Goal: Task Accomplishment & Management: Manage account settings

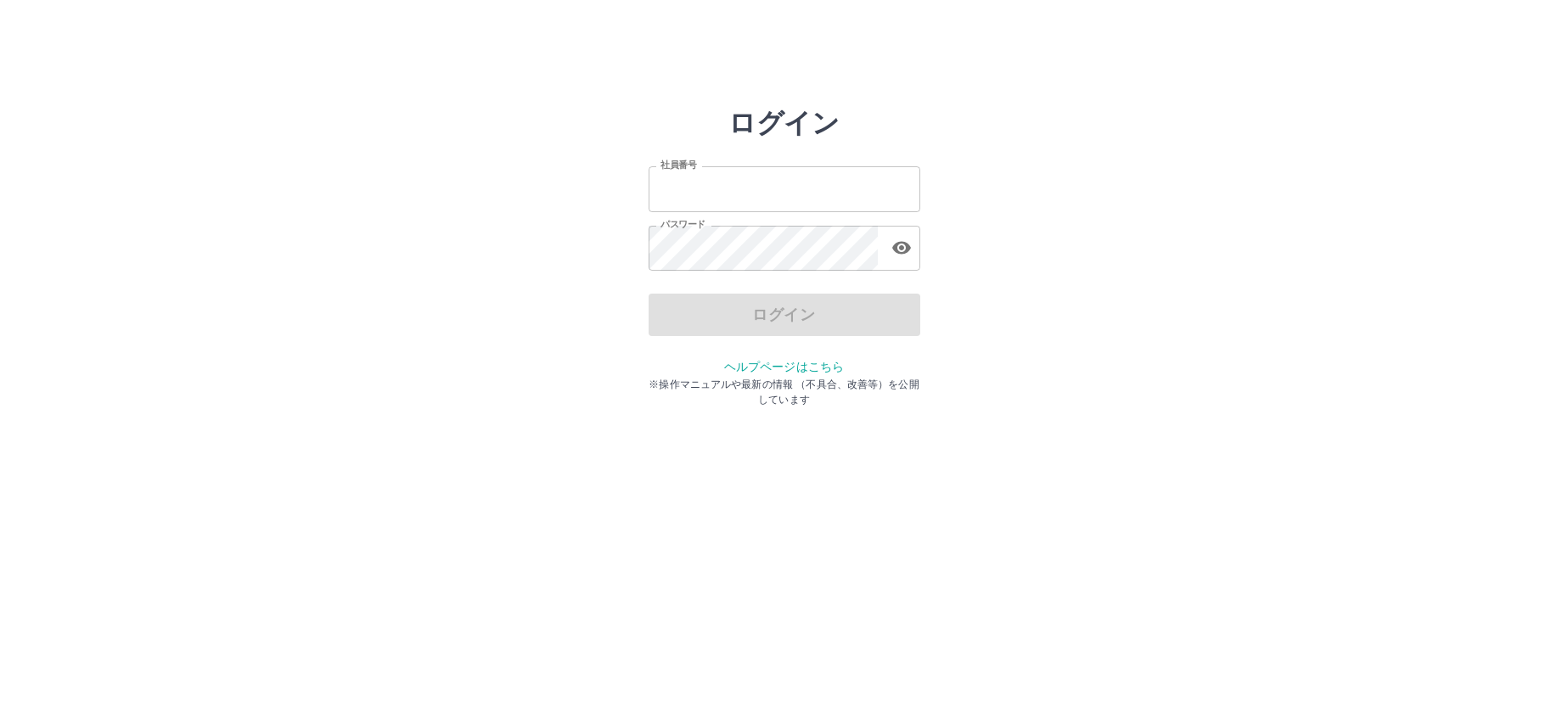
type input "*******"
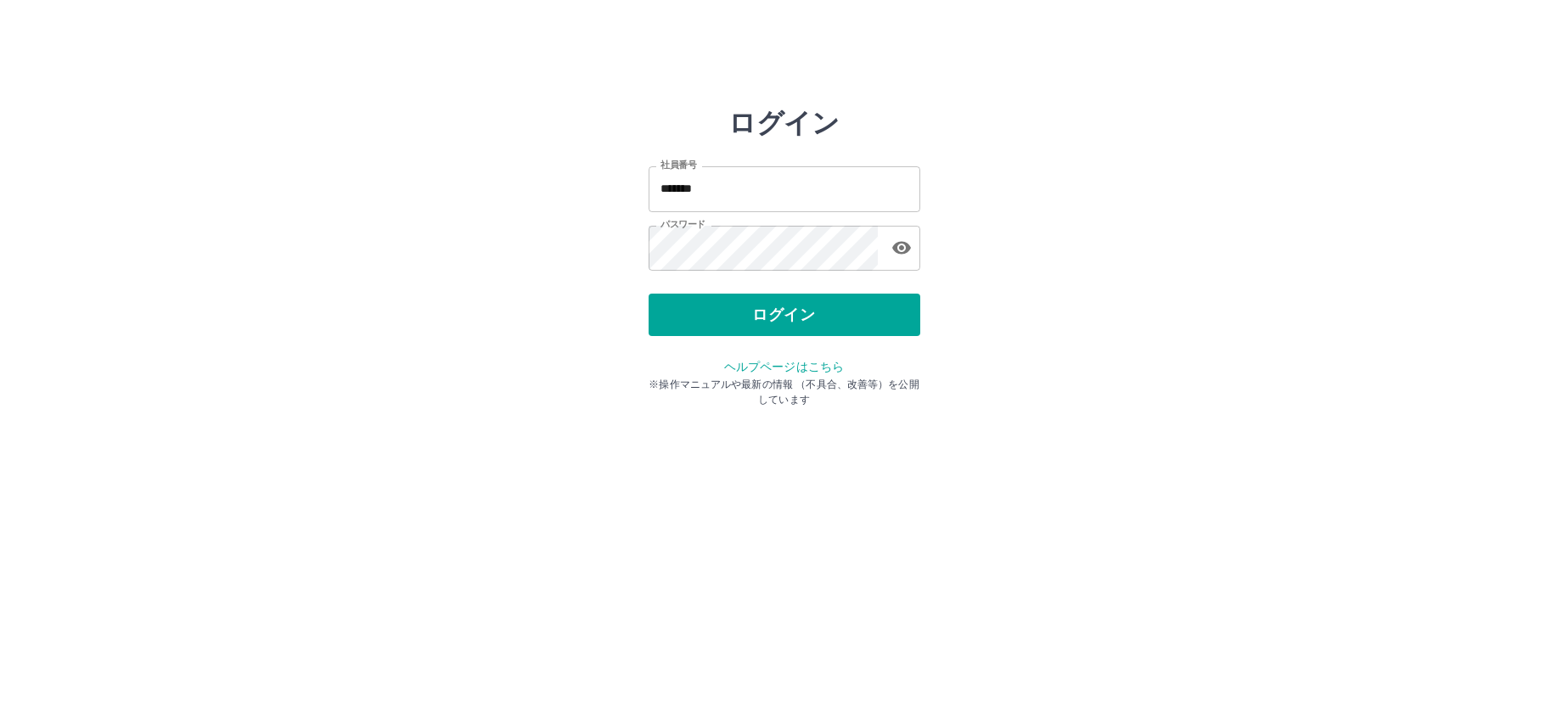
click at [734, 318] on div "ログイン" at bounding box center [784, 314] width 272 height 42
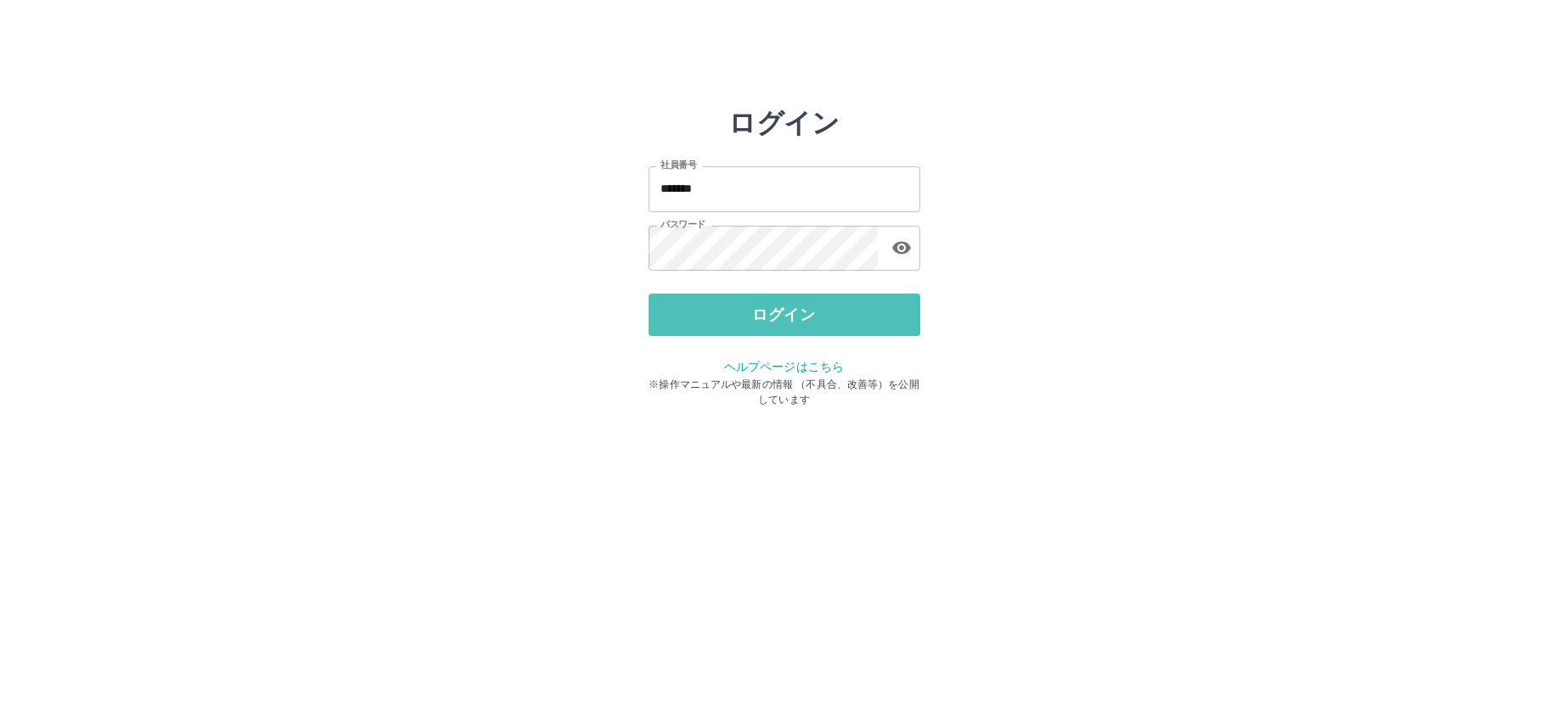
click at [734, 318] on button "ログイン" at bounding box center [784, 314] width 272 height 42
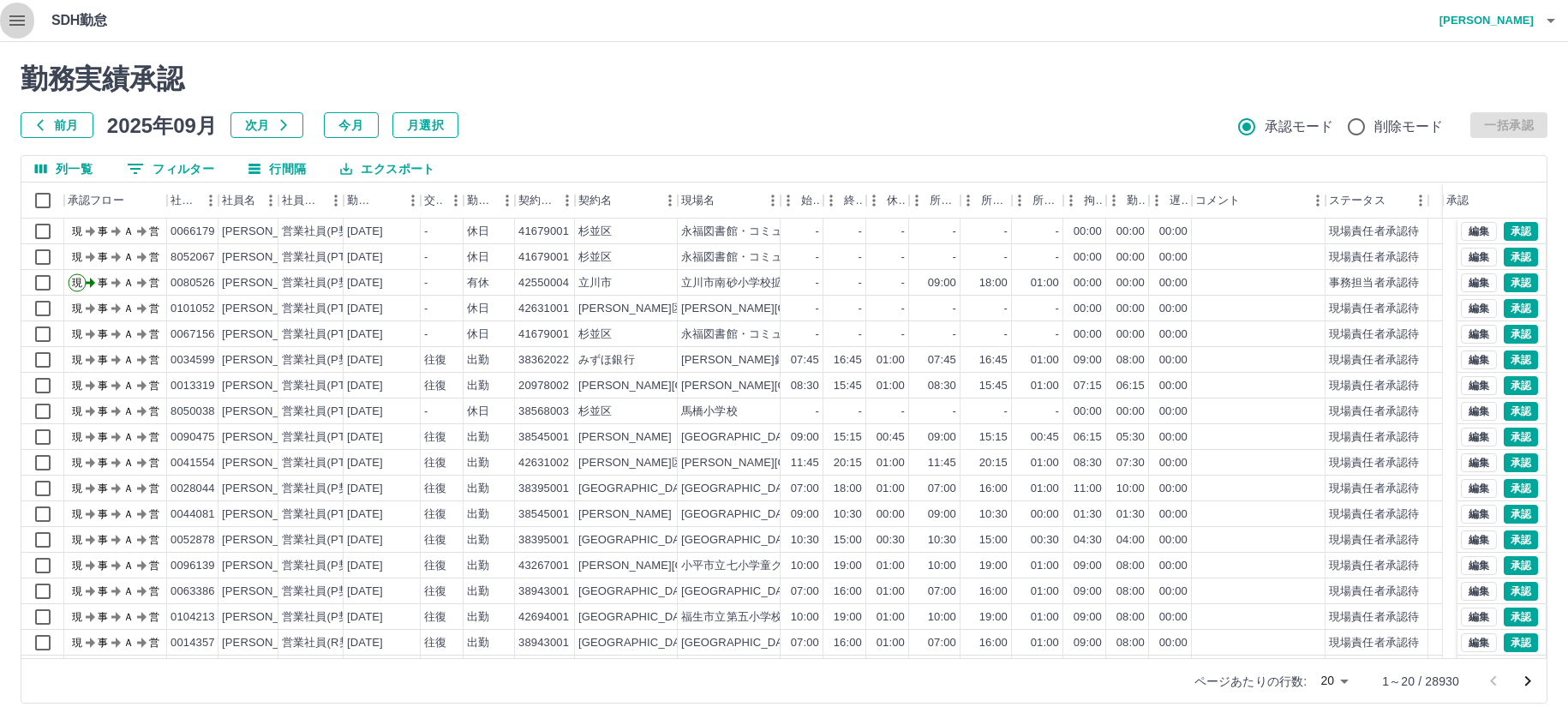
click at [14, 21] on icon "button" at bounding box center [17, 20] width 15 height 10
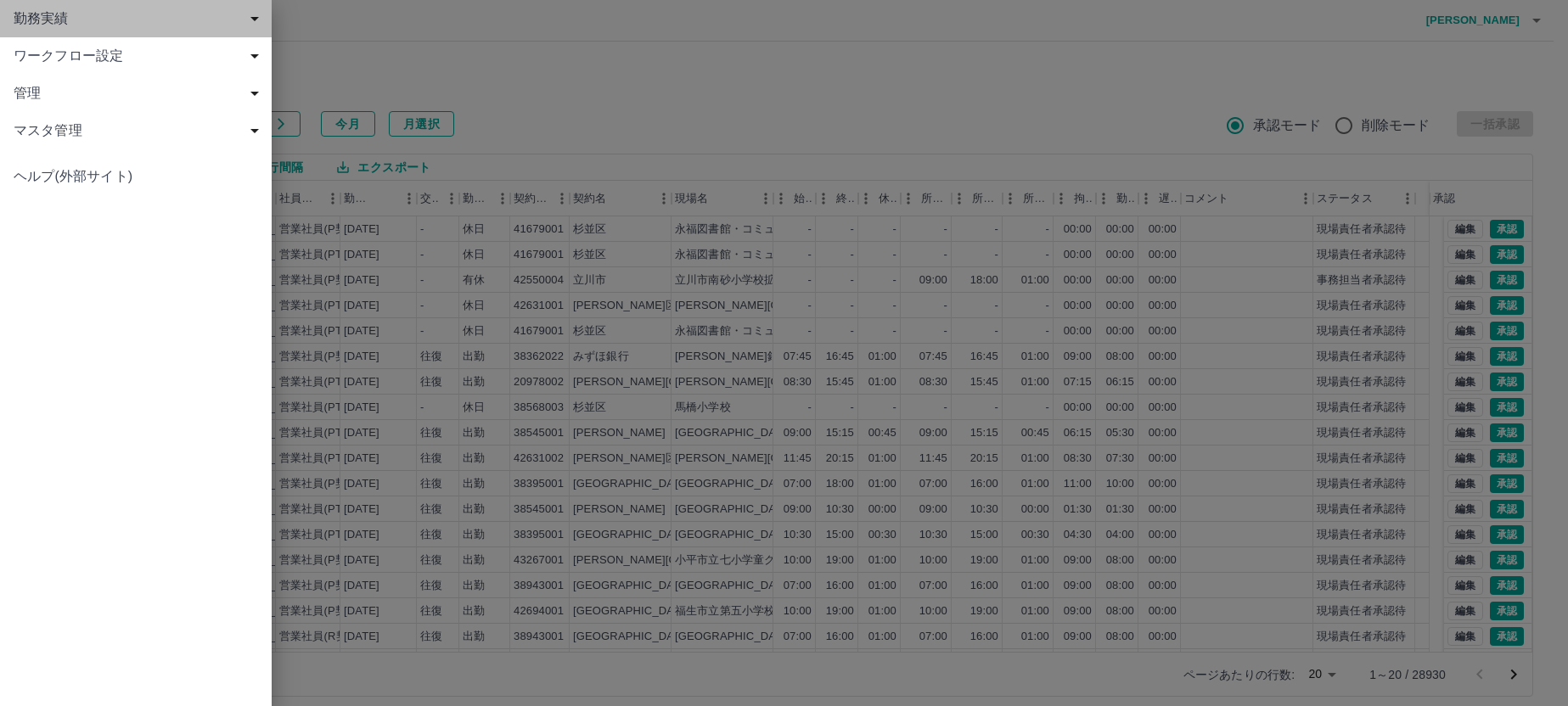
click at [33, 27] on span "勤務実績" at bounding box center [139, 19] width 251 height 21
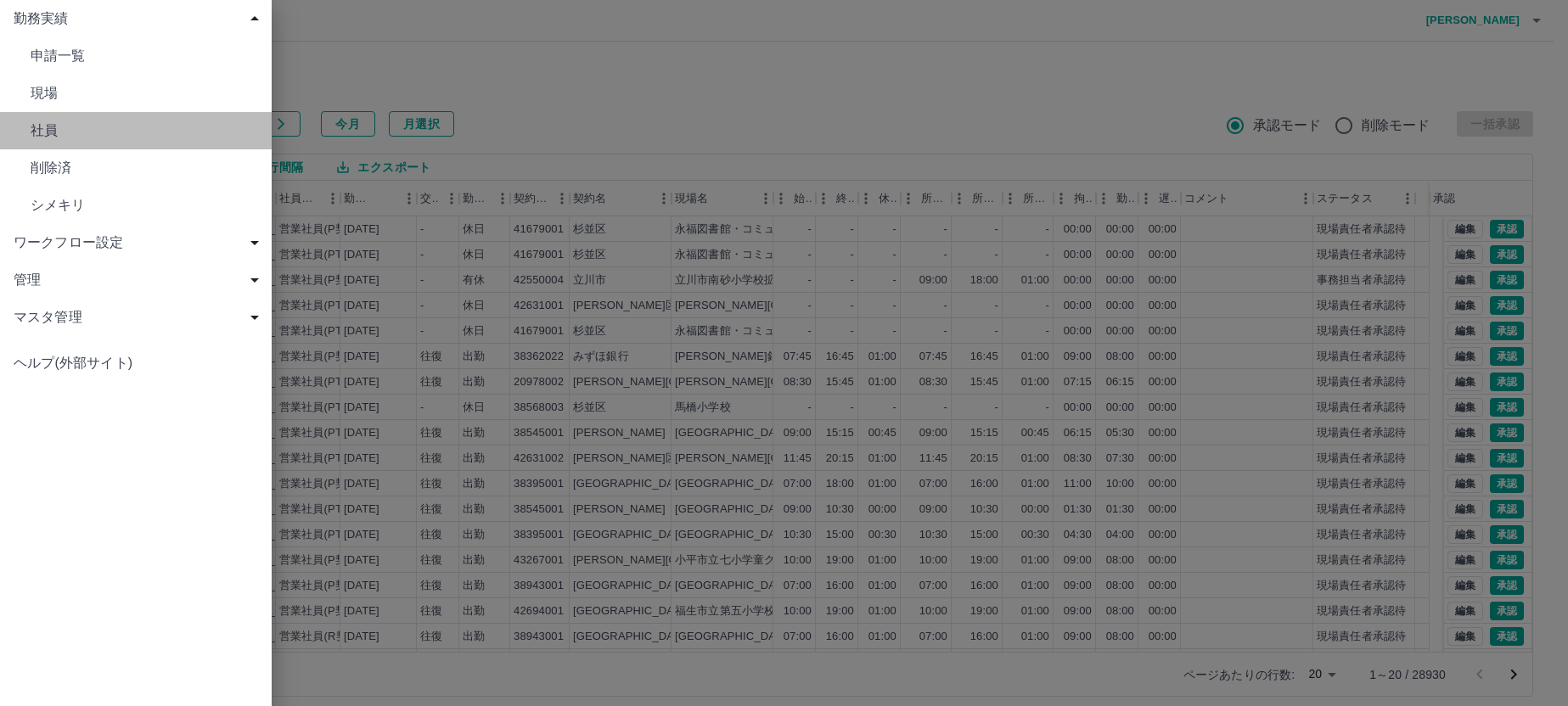
click at [44, 132] on span "社員" at bounding box center [145, 131] width 228 height 21
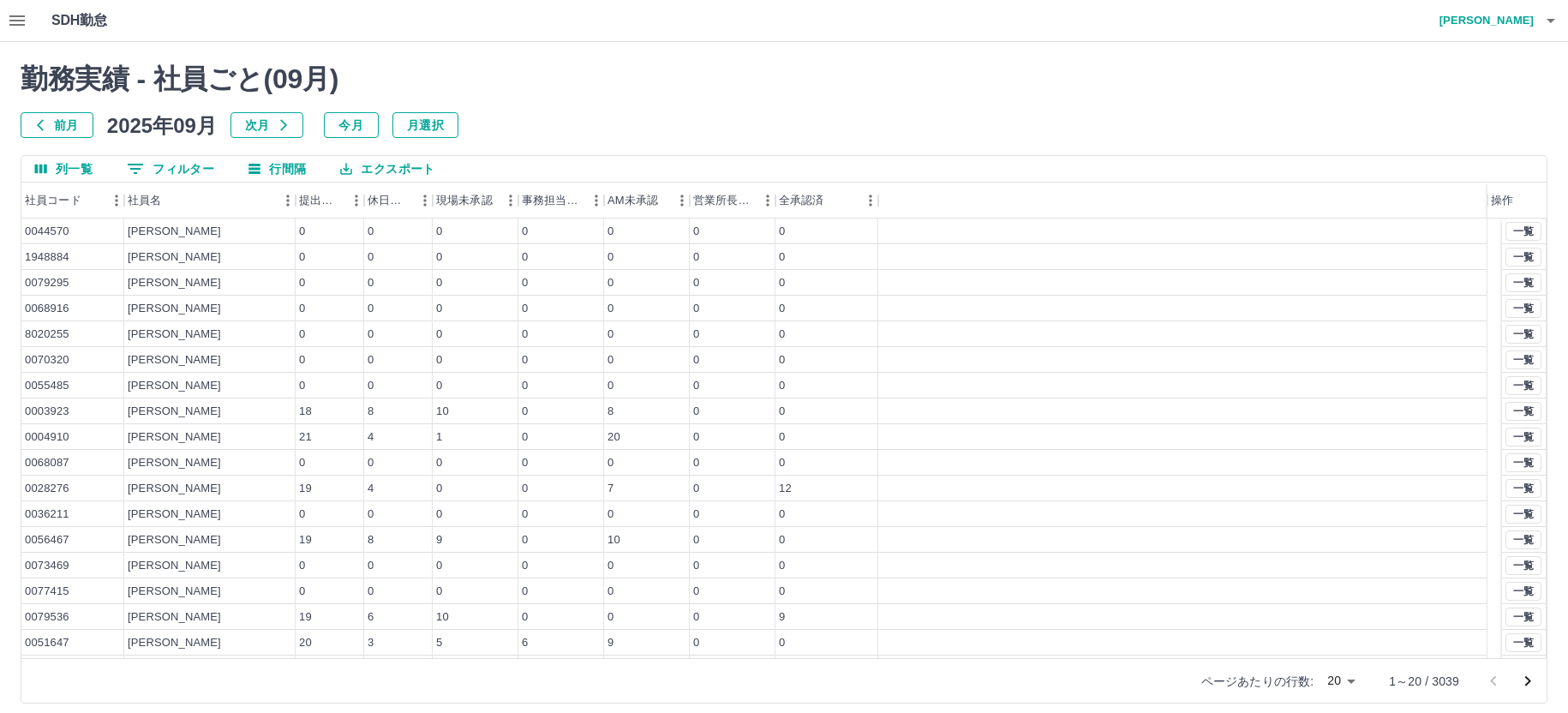
click at [184, 169] on button "0 フィルター" at bounding box center [171, 168] width 115 height 25
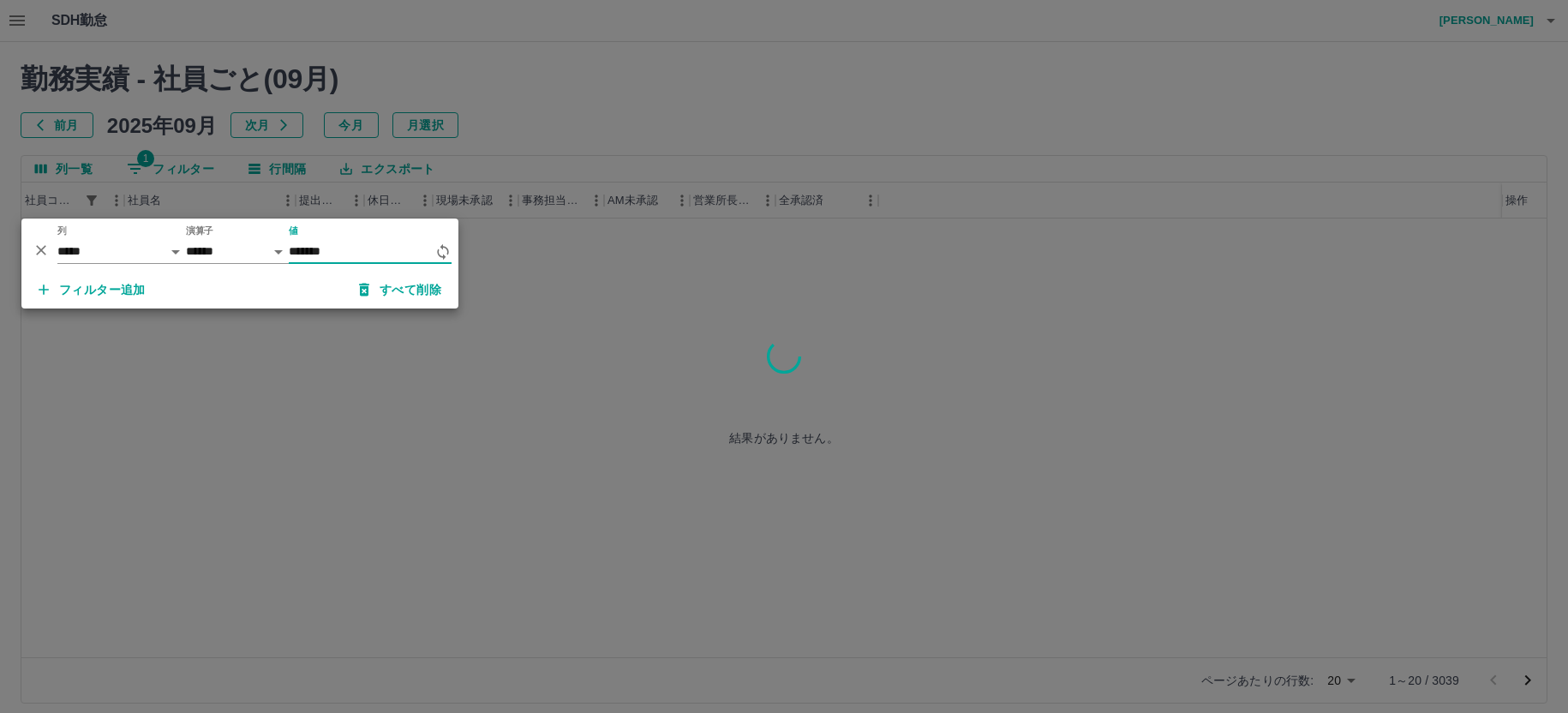
type input "*******"
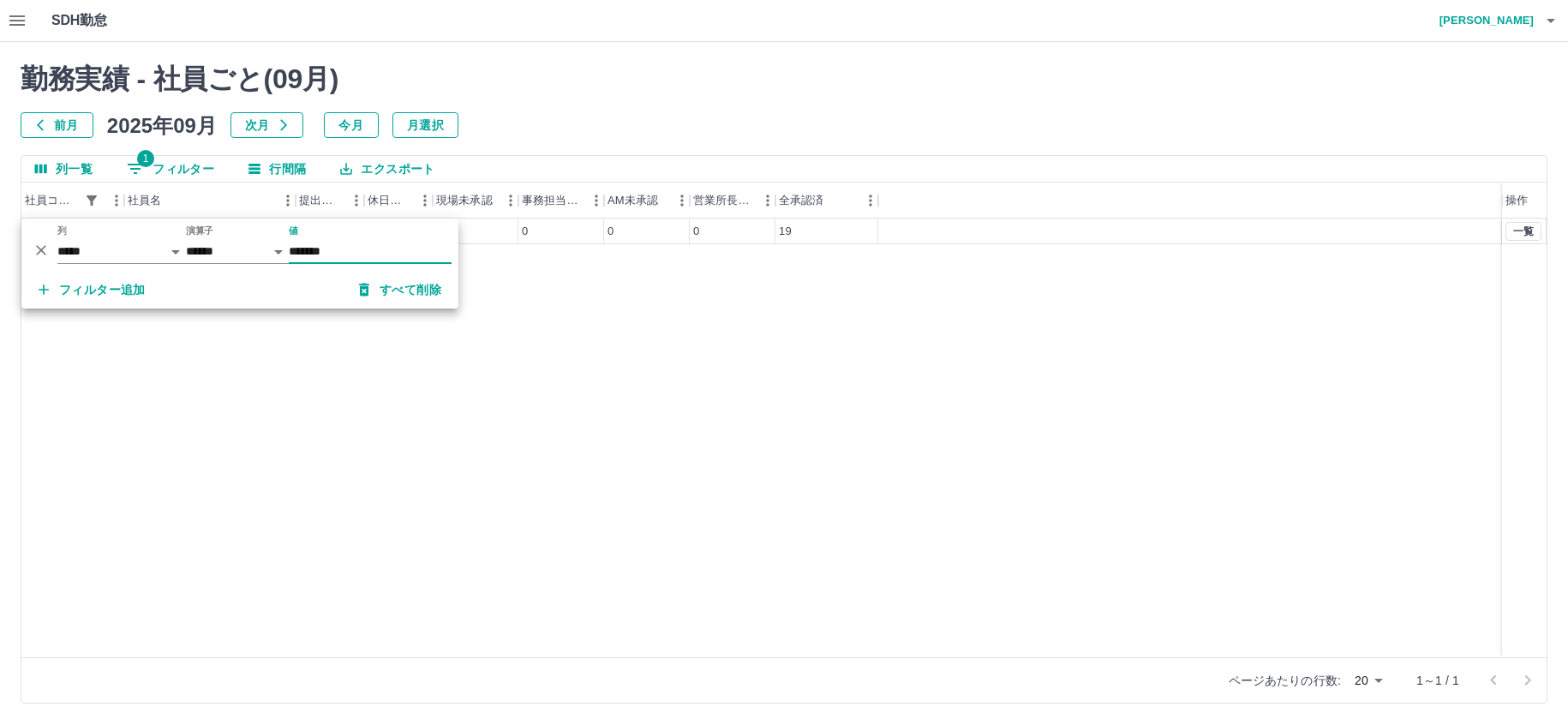
click at [668, 380] on div "0092166 [PERSON_NAME] 19 4 0 0 0 0 19 一覧" at bounding box center [784, 438] width 1526 height 439
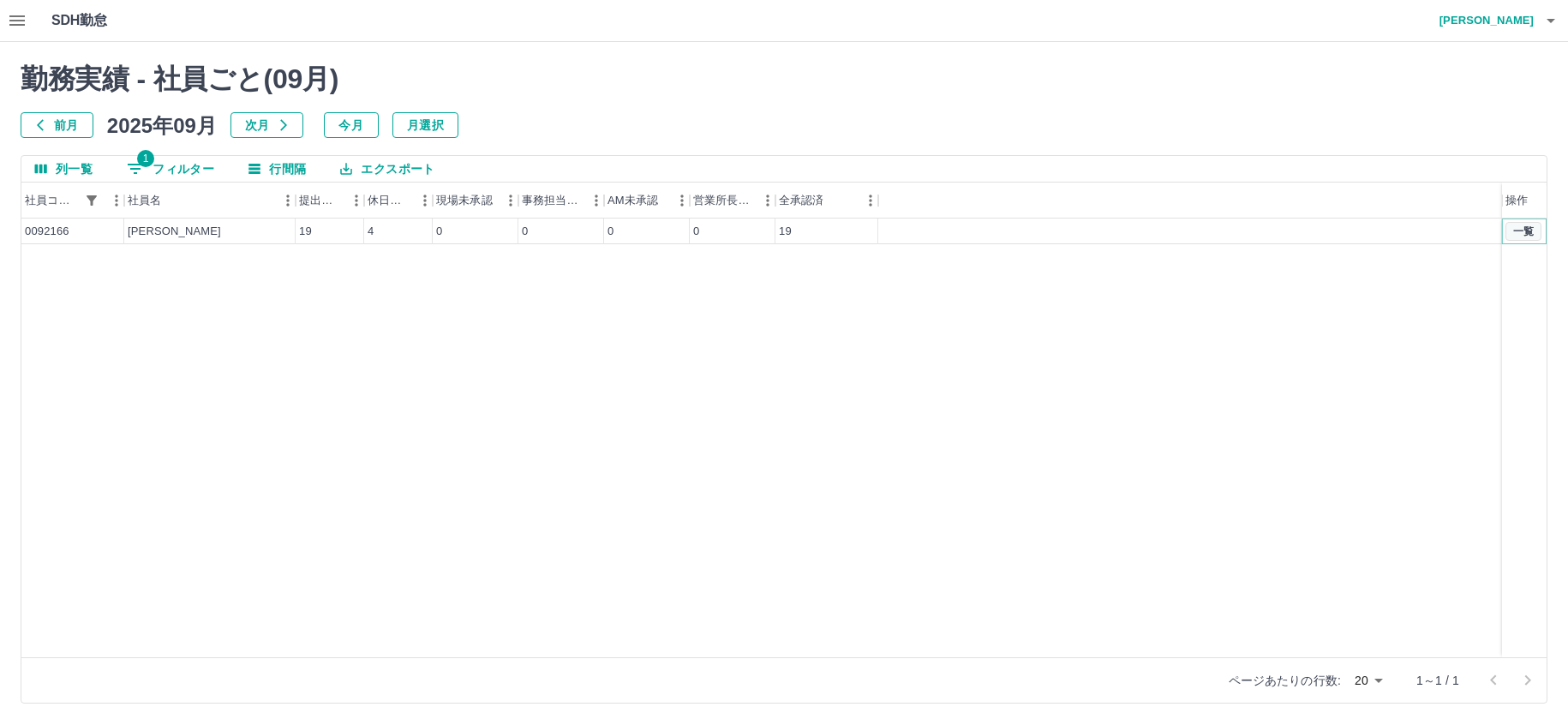
click at [1515, 224] on button "一覧" at bounding box center [1524, 231] width 36 height 19
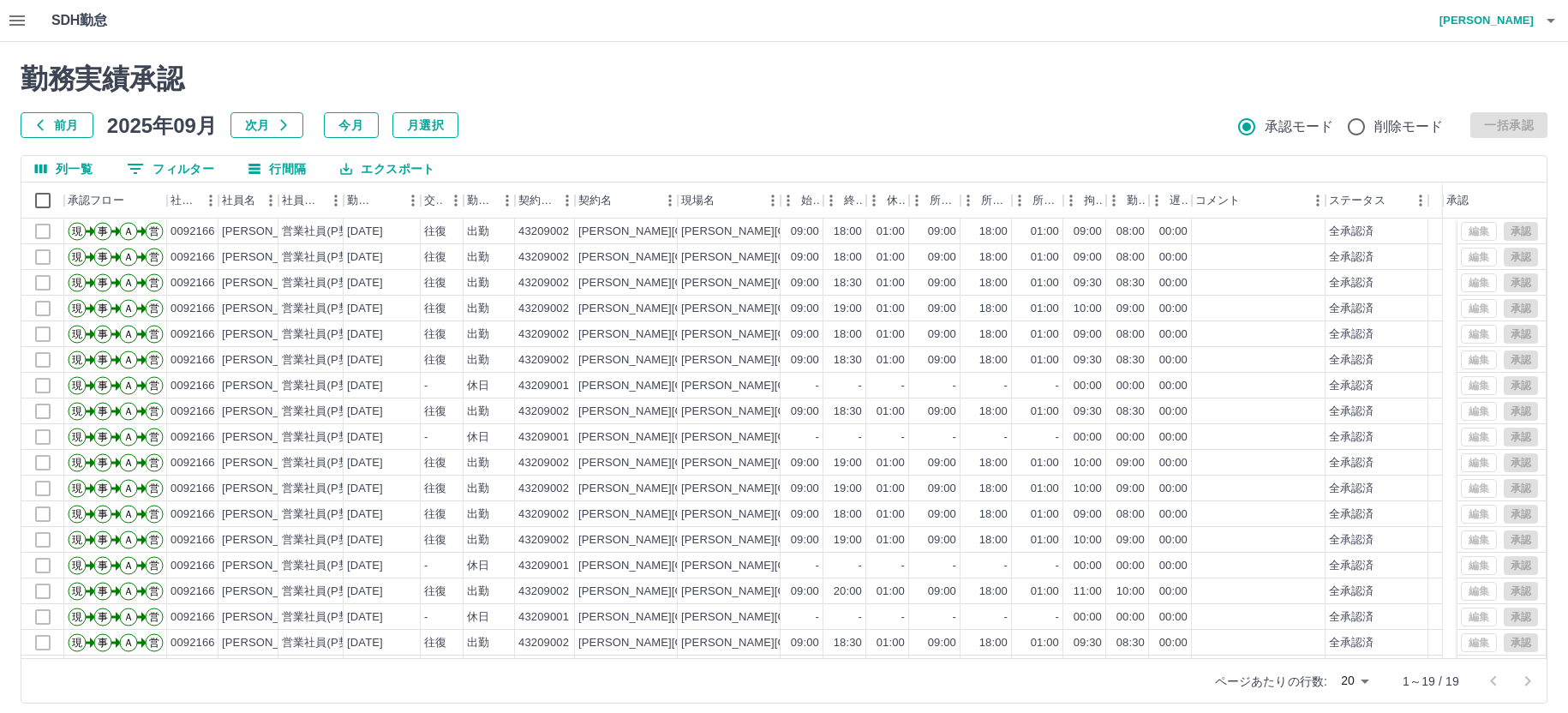
click at [12, 22] on icon "button" at bounding box center [17, 20] width 15 height 10
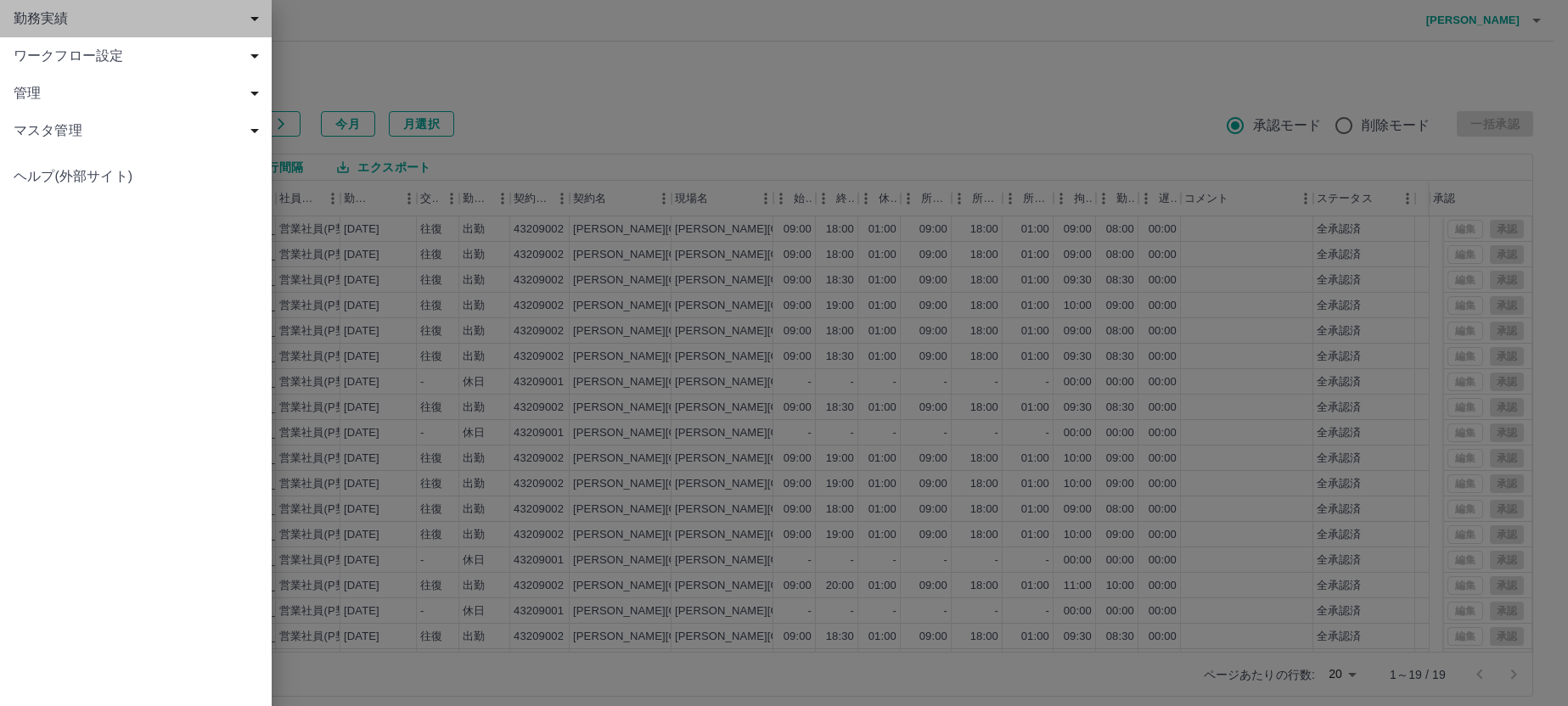
click at [49, 14] on span "勤務実績" at bounding box center [139, 19] width 251 height 21
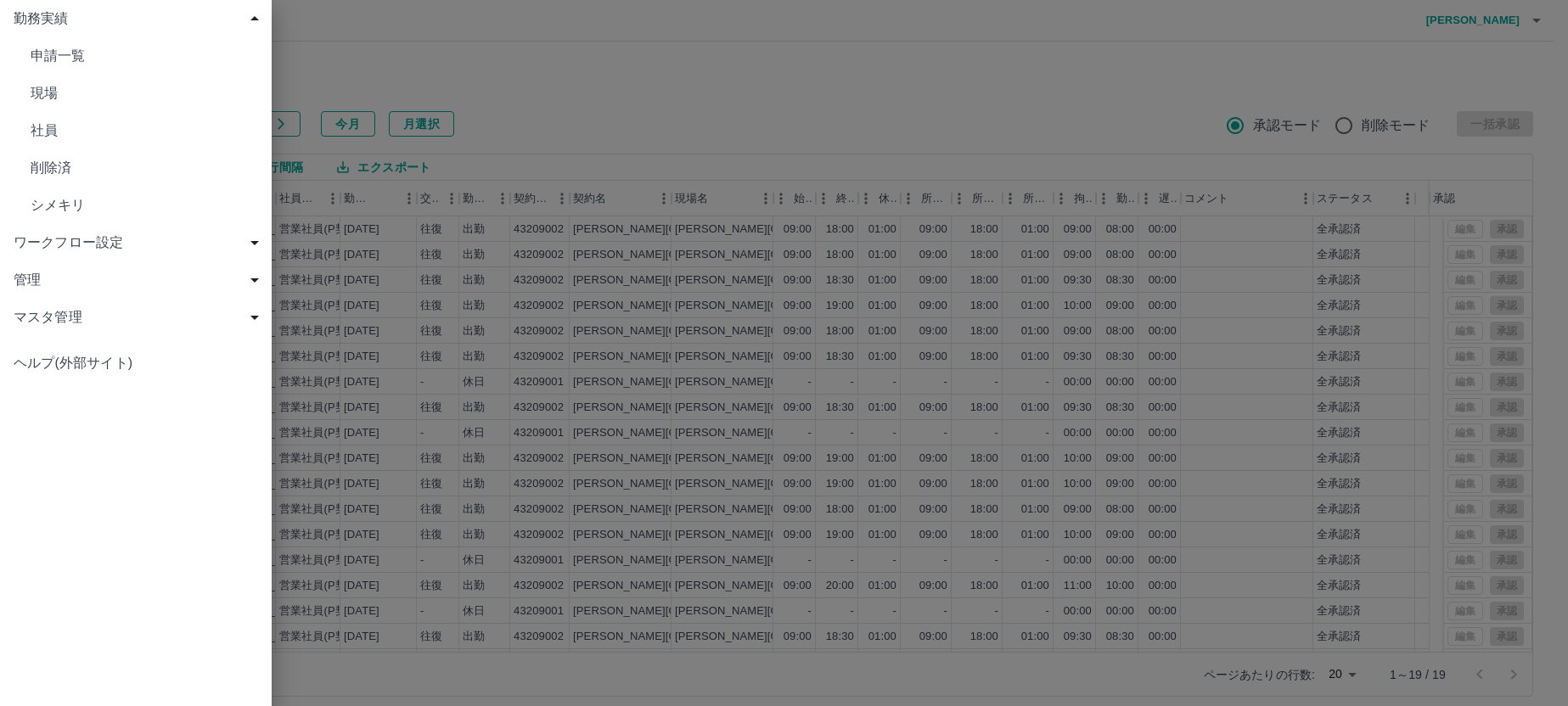
click at [41, 134] on span "社員" at bounding box center [145, 131] width 228 height 21
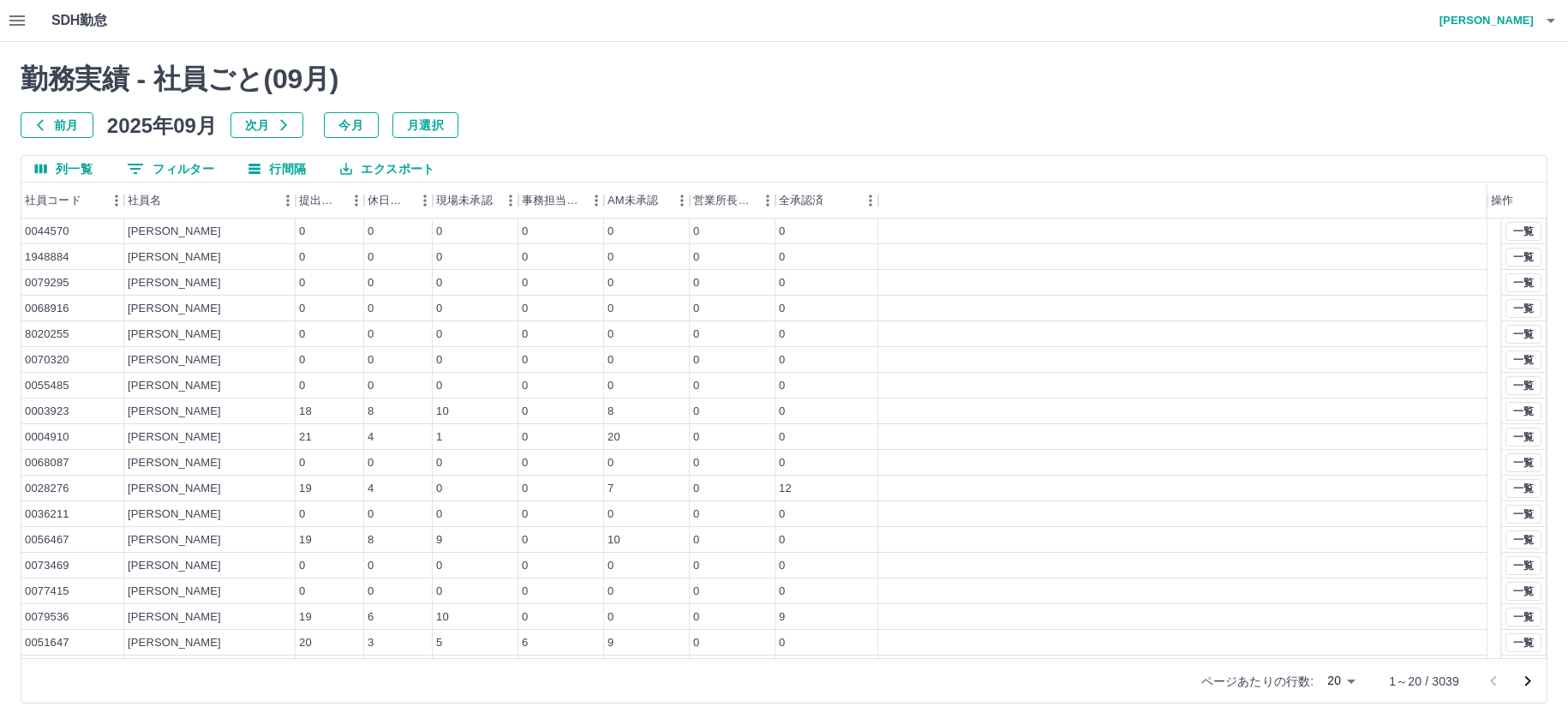
click at [192, 163] on button "0 フィルター" at bounding box center [171, 168] width 115 height 25
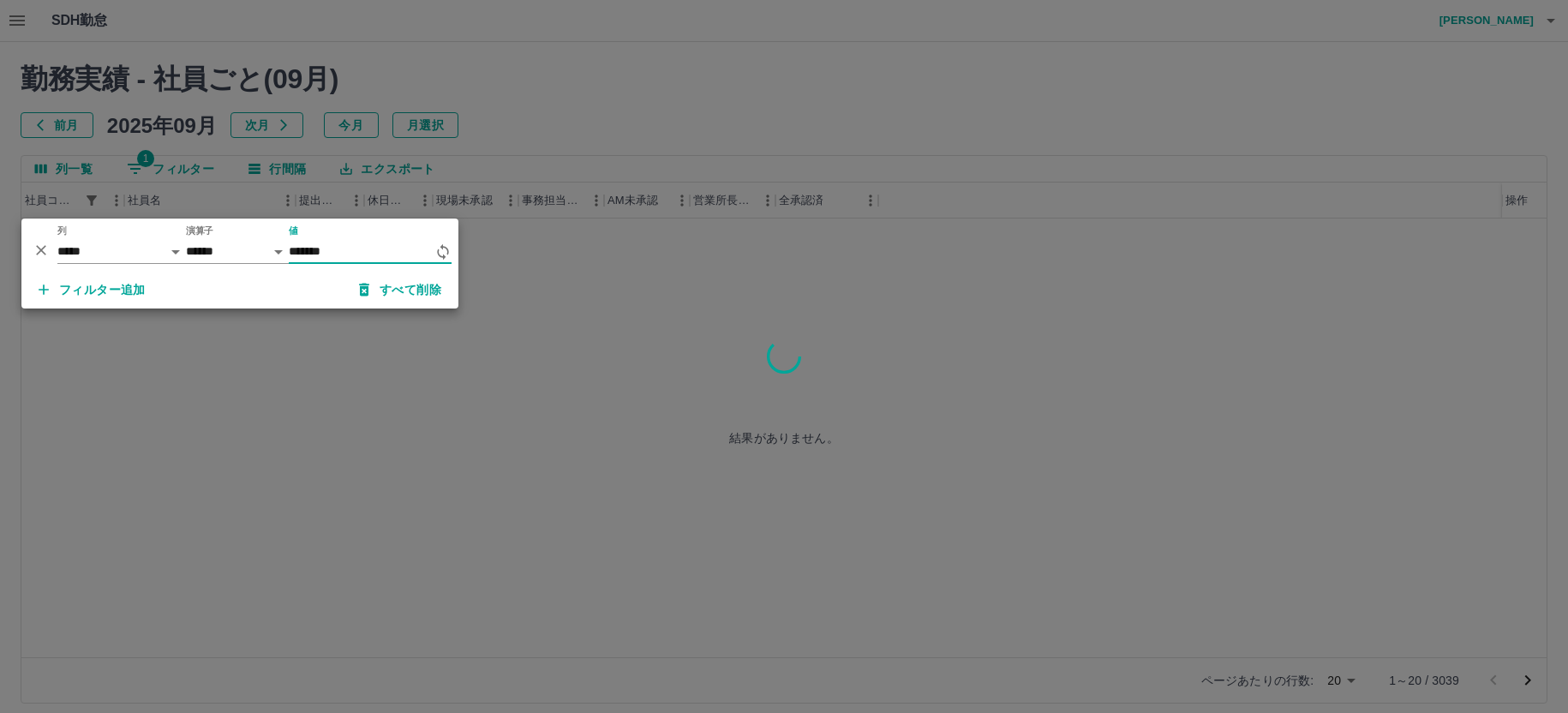
type input "*******"
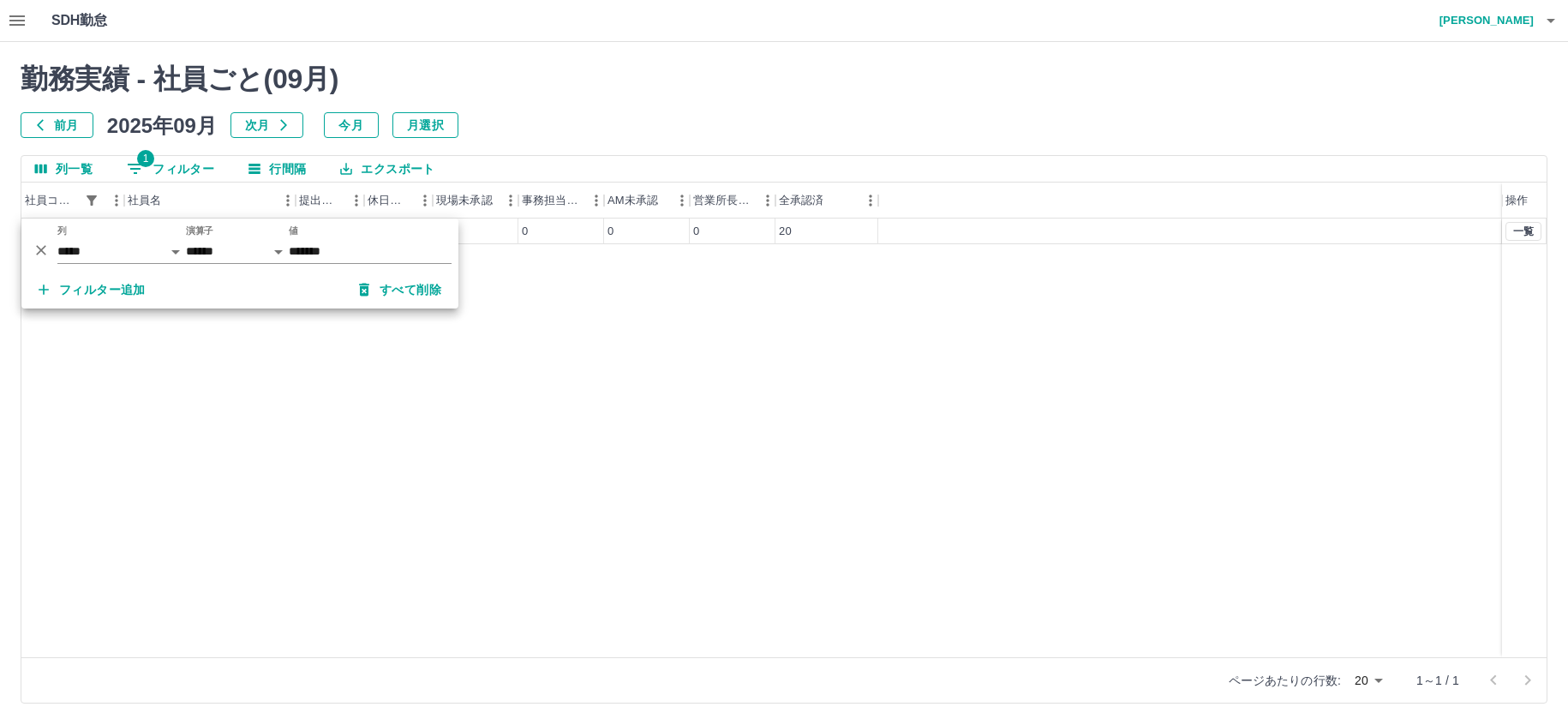
click at [719, 419] on div "0096141 [PERSON_NAME] 20 3 0 0 0 0 20 一覧" at bounding box center [784, 438] width 1526 height 439
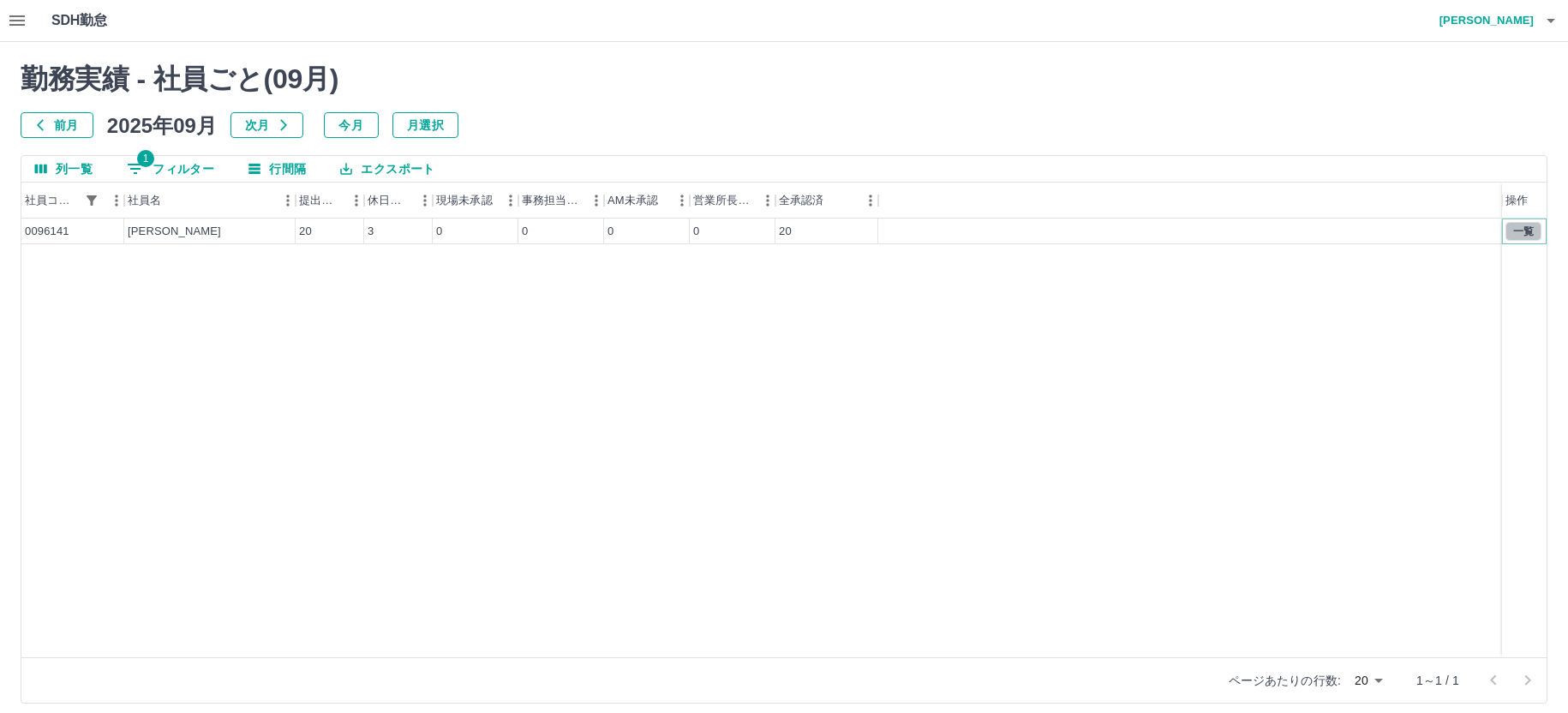
click at [1527, 230] on button "一覧" at bounding box center [1524, 231] width 36 height 19
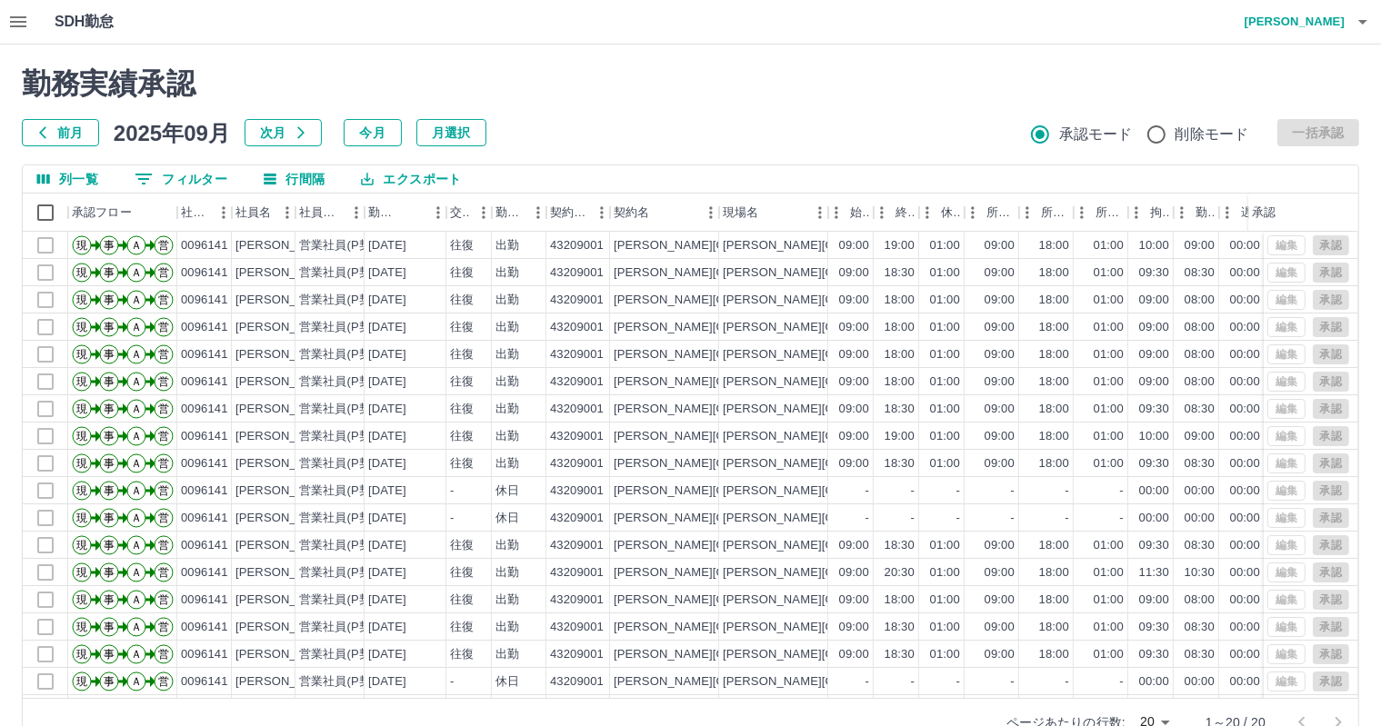
click at [15, 23] on icon "button" at bounding box center [18, 22] width 22 height 22
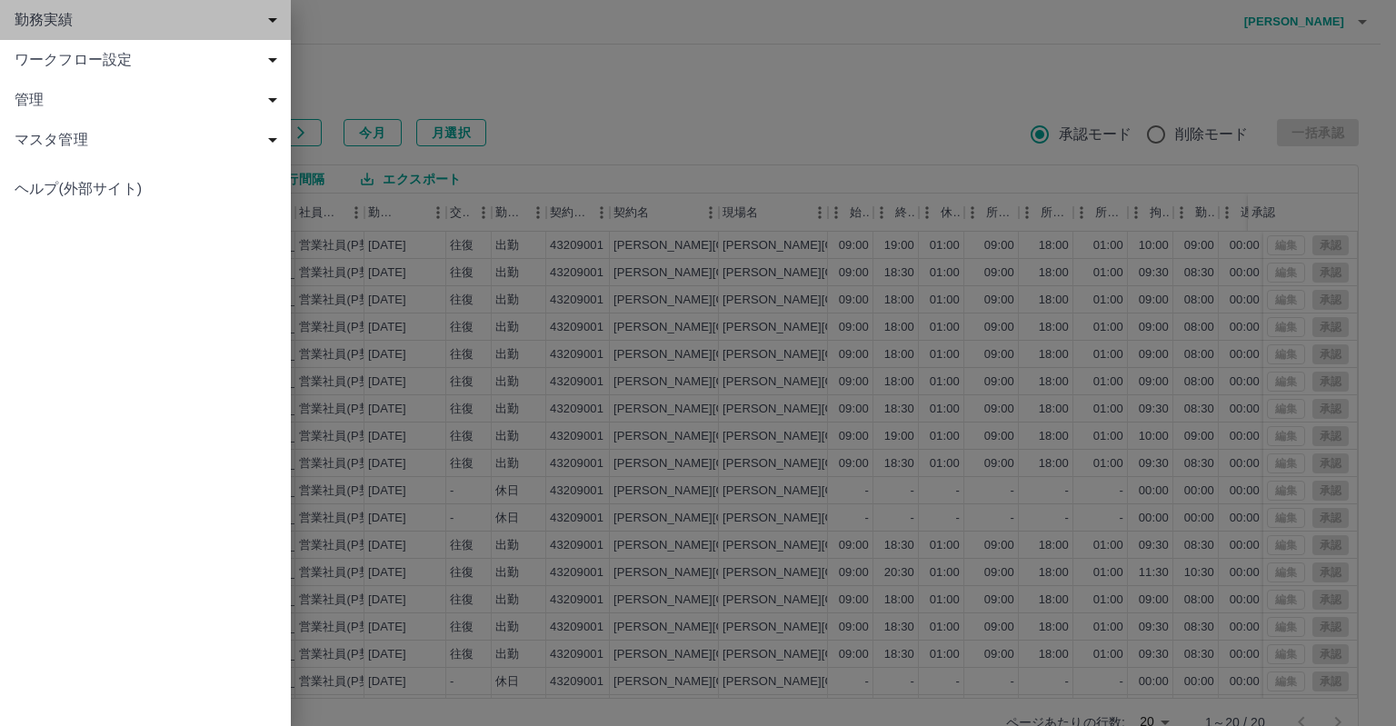
click at [39, 18] on span "勤務実績" at bounding box center [149, 20] width 269 height 22
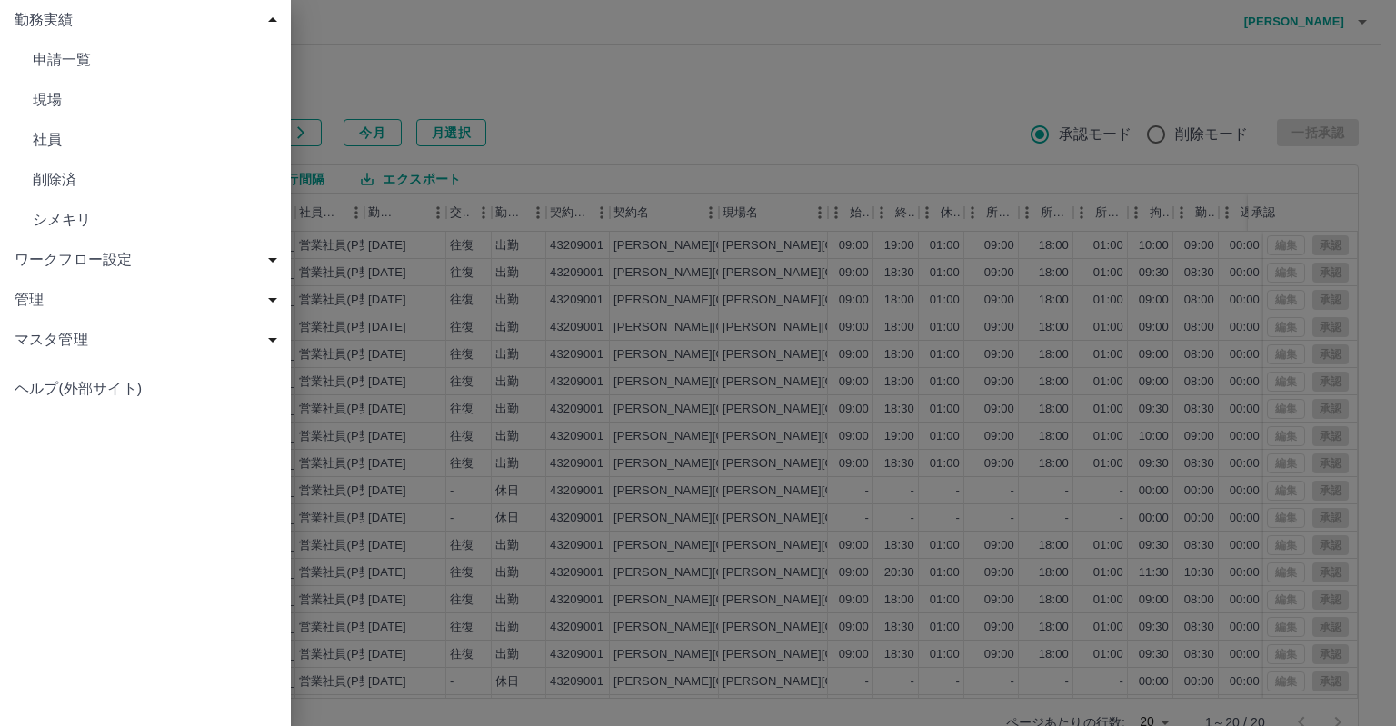
click at [42, 136] on span "社員" at bounding box center [155, 140] width 244 height 22
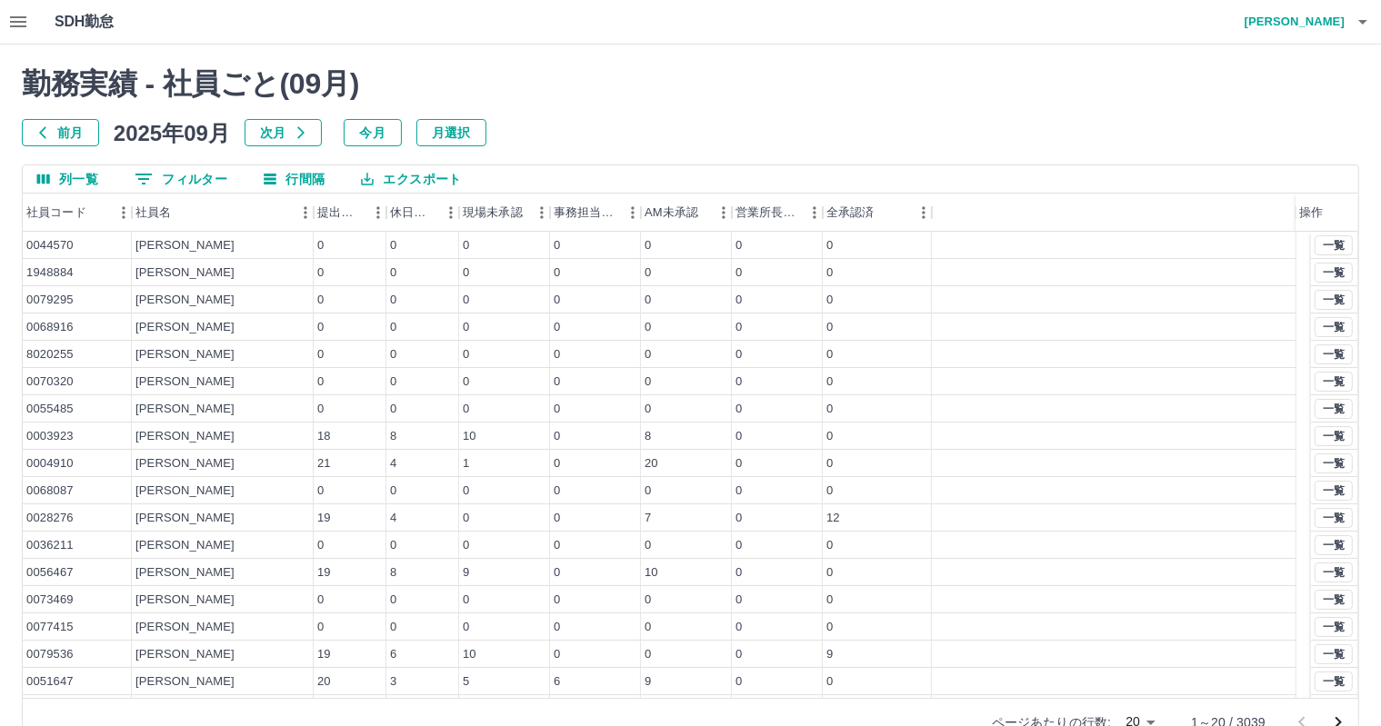
click at [189, 184] on button "0 フィルター" at bounding box center [181, 178] width 122 height 27
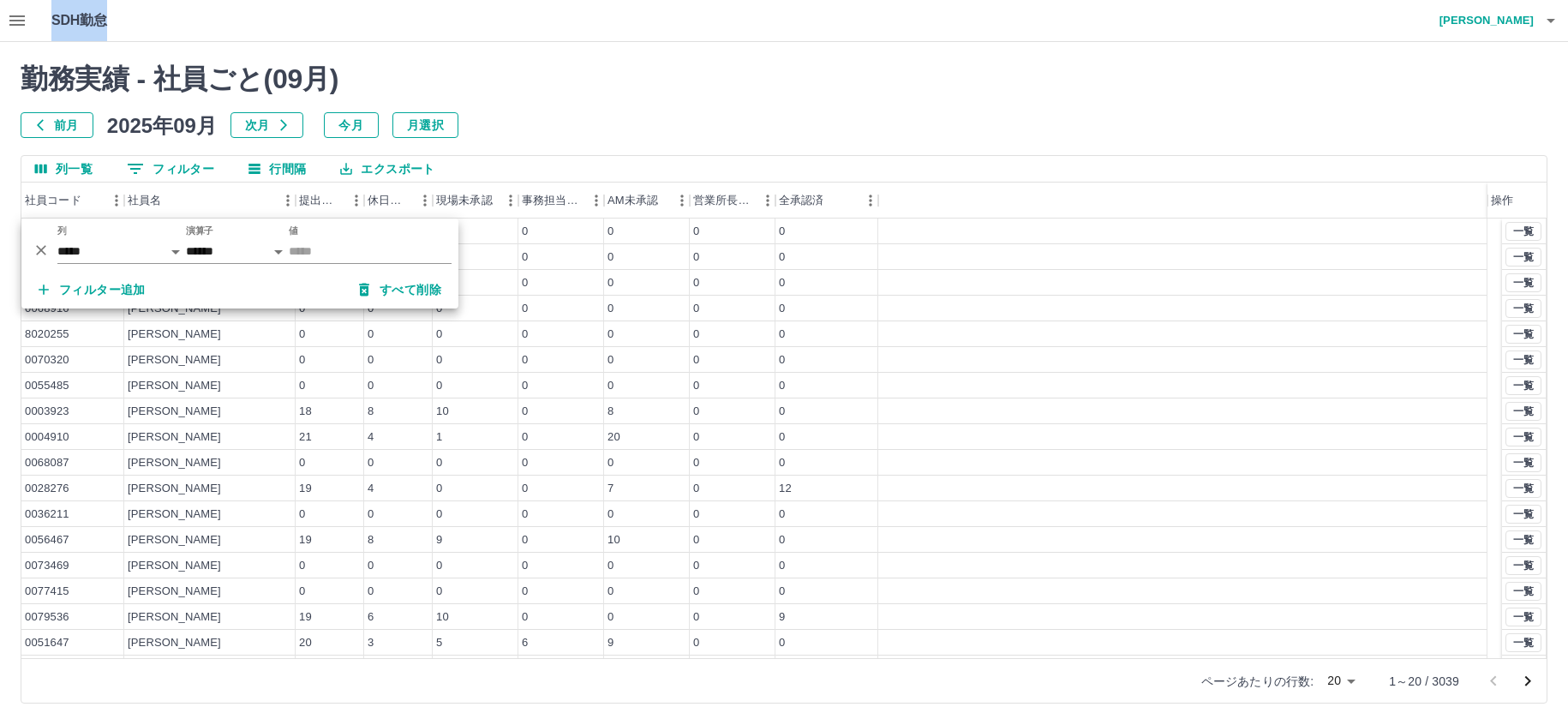
drag, startPoint x: 227, startPoint y: 23, endPoint x: 45, endPoint y: 24, distance: 182.0
click at [45, 24] on div "SDH勤怠 [PERSON_NAME]" at bounding box center [784, 21] width 1568 height 42
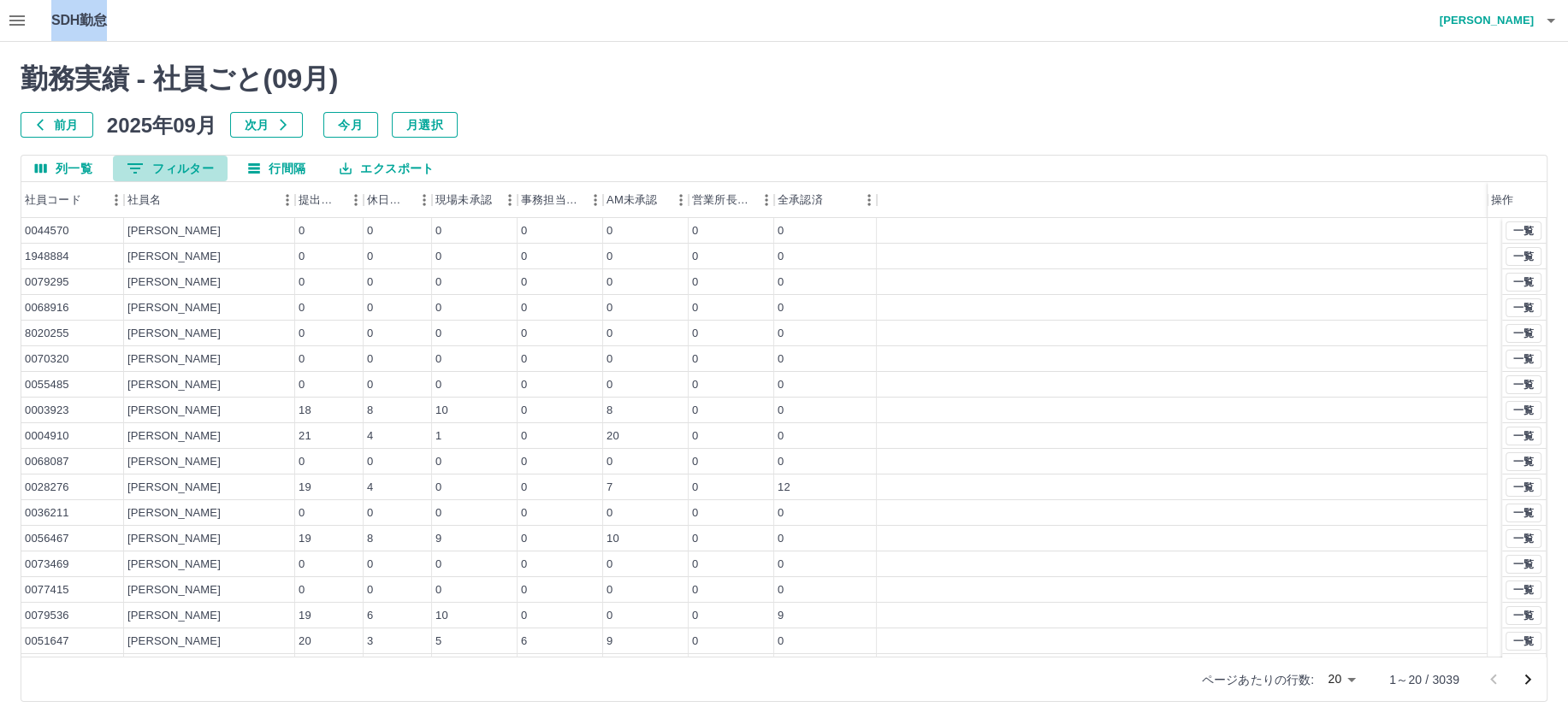
click at [171, 171] on button "0 フィルター" at bounding box center [170, 167] width 115 height 25
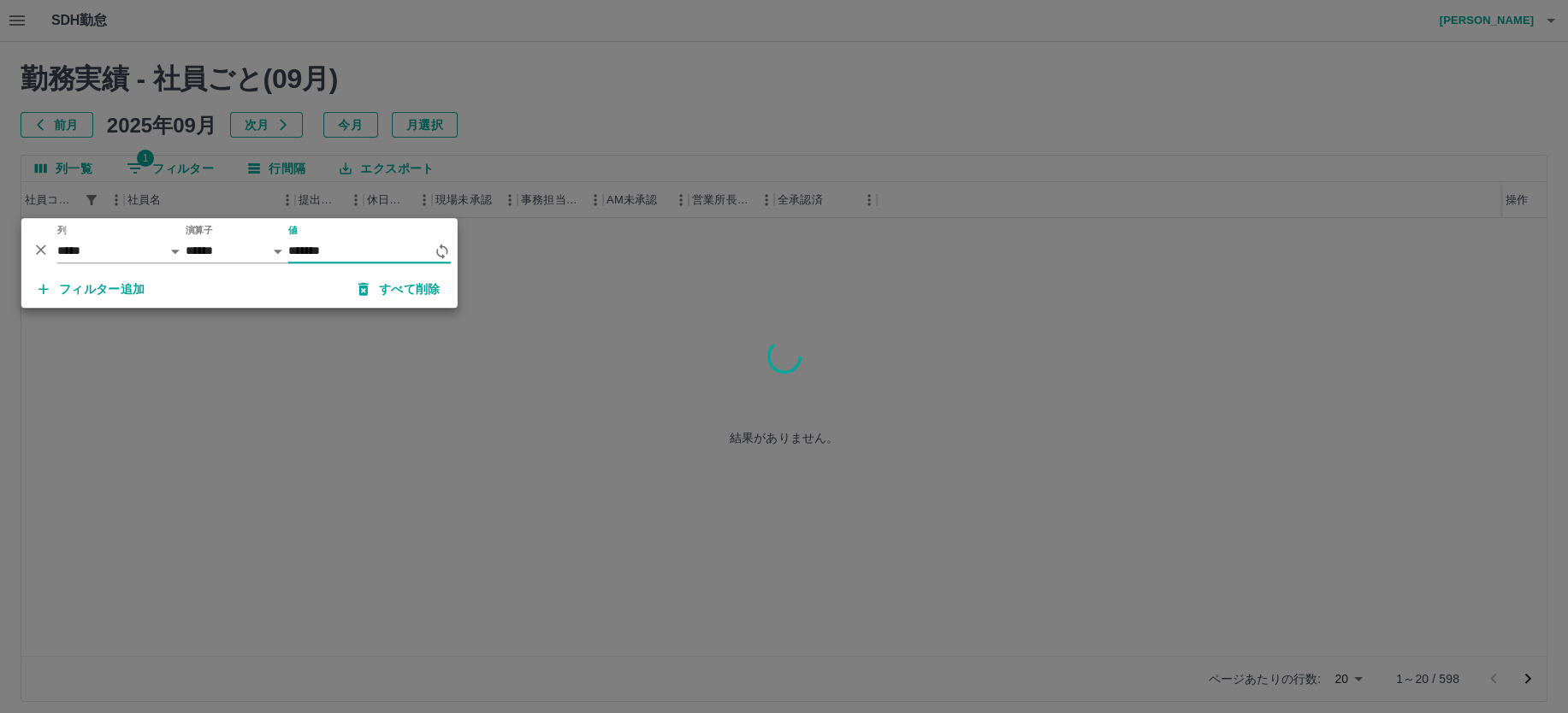
type input "*******"
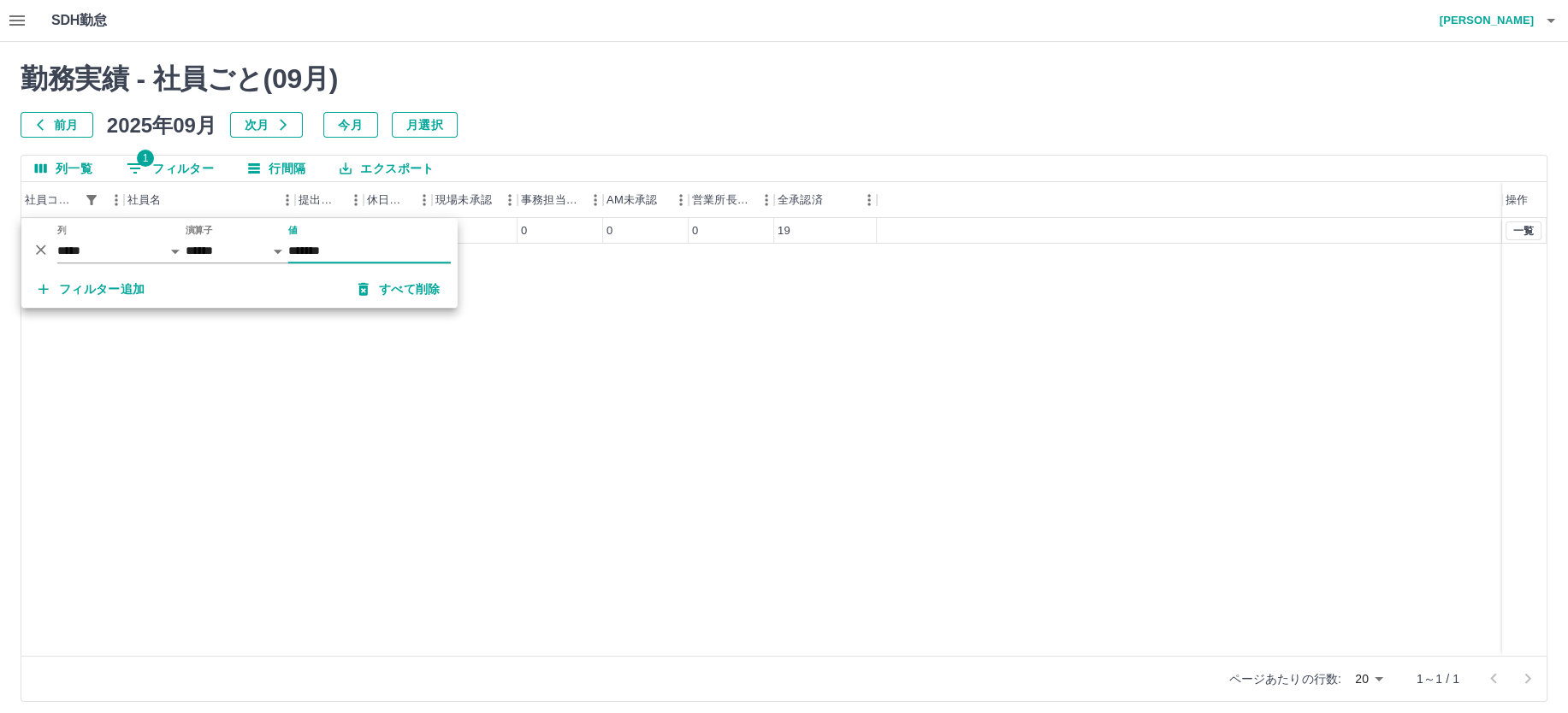
click at [606, 375] on div "0105452 [PERSON_NAME] 21 3 2 0 0 0 19 一覧" at bounding box center [784, 436] width 1525 height 437
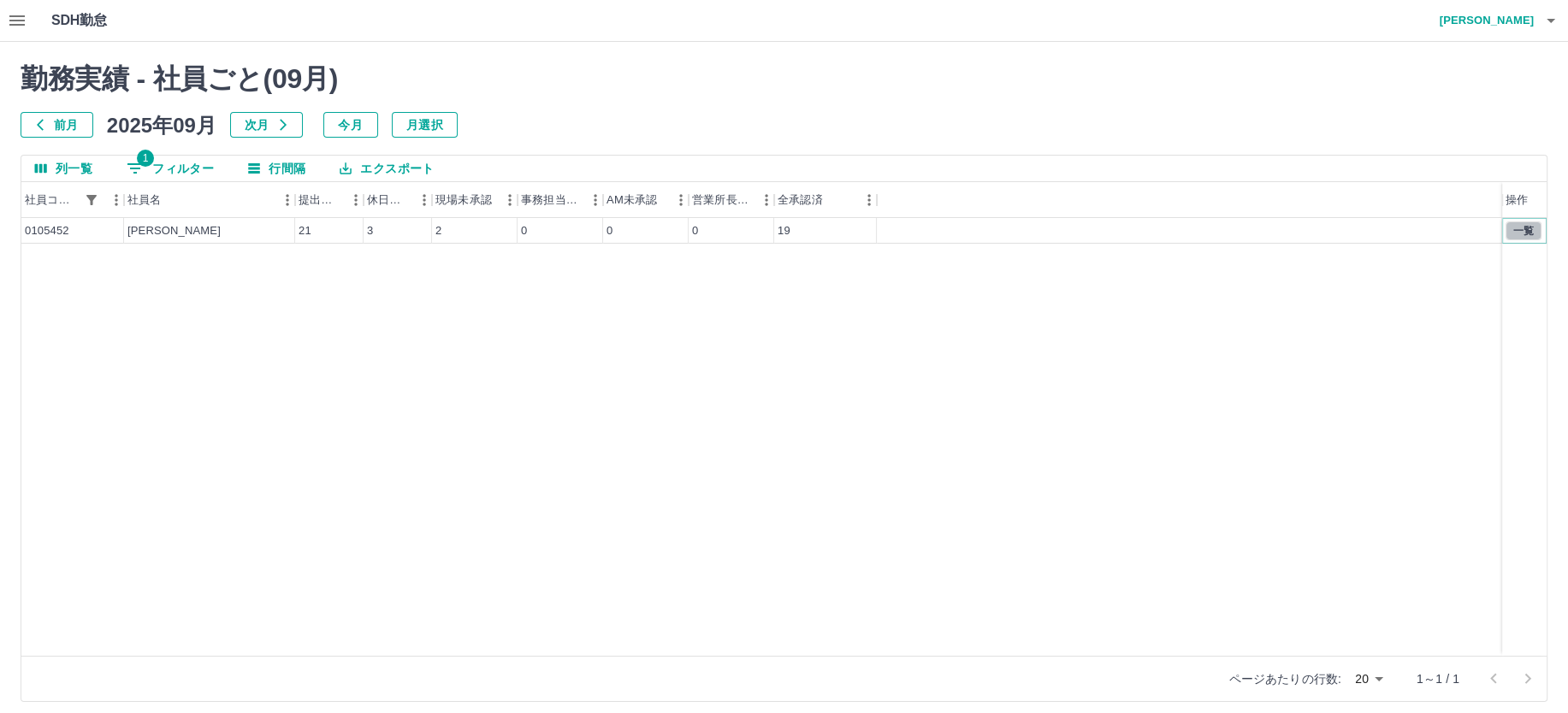
click at [1519, 225] on button "一覧" at bounding box center [1524, 230] width 36 height 19
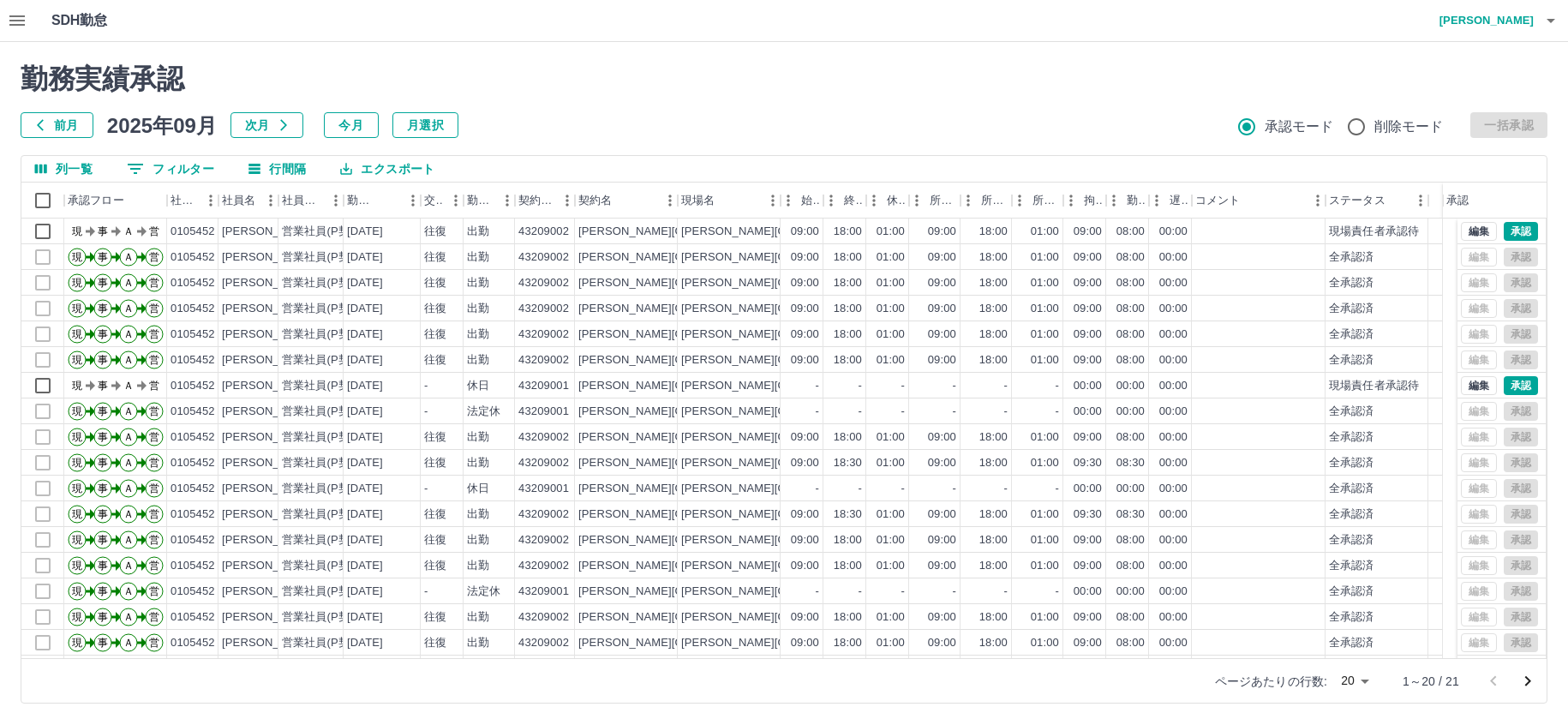
click at [521, 86] on h2 "勤務実績承認" at bounding box center [784, 78] width 1527 height 33
click at [610, 51] on div "勤務実績承認 前月 [DATE] 次月 今月 月選択 承認モード 削除モード 一括承認 列一覧 0 フィルター 行間隔 エクスポート 承認フロー 社員番号 社…" at bounding box center [784, 383] width 1568 height 682
